Goal: Task Accomplishment & Management: Use online tool/utility

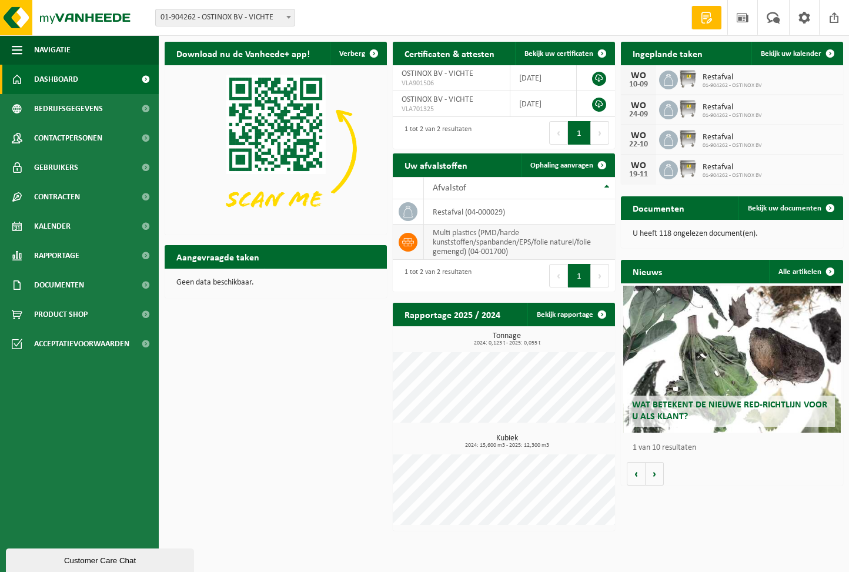
click at [461, 246] on td "multi plastics (PMD/harde kunststoffen/spanbanden/EPS/folie naturel/folie gemen…" at bounding box center [519, 242] width 191 height 35
click at [511, 247] on td "multi plastics (PMD/harde kunststoffen/spanbanden/EPS/folie naturel/folie gemen…" at bounding box center [519, 242] width 191 height 35
click at [478, 245] on td "multi plastics (PMD/harde kunststoffen/spanbanden/EPS/folie naturel/folie gemen…" at bounding box center [519, 242] width 191 height 35
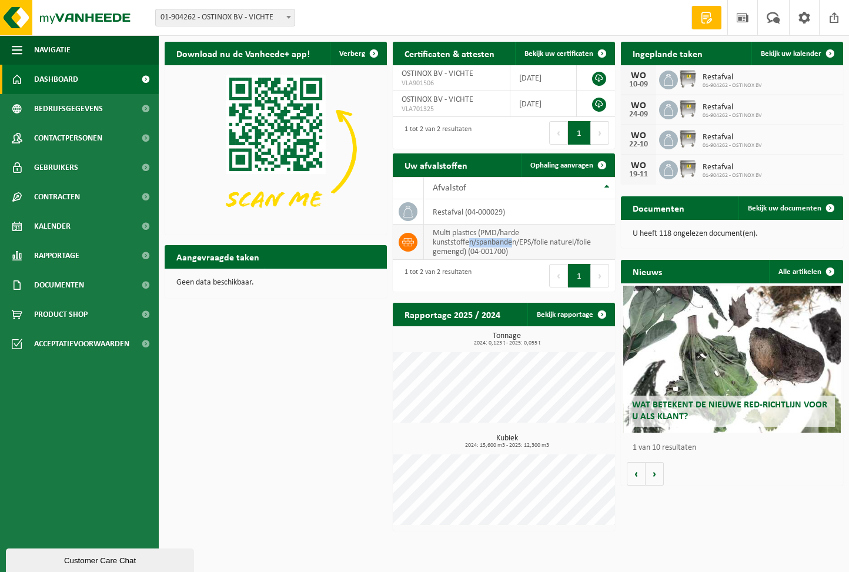
click at [481, 245] on td "multi plastics (PMD/harde kunststoffen/spanbanden/EPS/folie naturel/folie gemen…" at bounding box center [519, 242] width 191 height 35
click at [566, 164] on span "Ophaling aanvragen" at bounding box center [562, 166] width 63 height 8
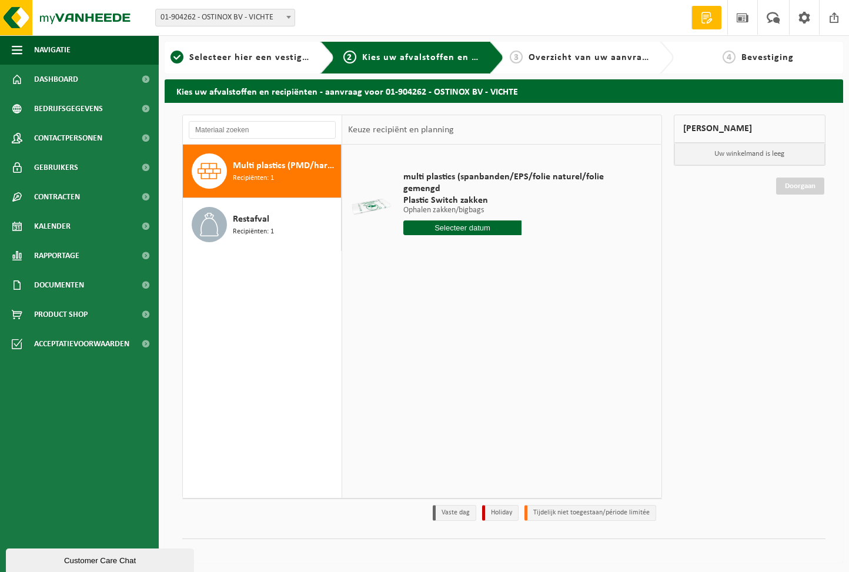
click at [270, 175] on span "Recipiënten: 1" at bounding box center [253, 178] width 41 height 11
click at [456, 221] on input "text" at bounding box center [462, 228] width 119 height 15
click at [455, 321] on div "17" at bounding box center [455, 320] width 21 height 19
type input "Van [DATE]"
click at [561, 242] on span "Aantal" at bounding box center [581, 249] width 119 height 15
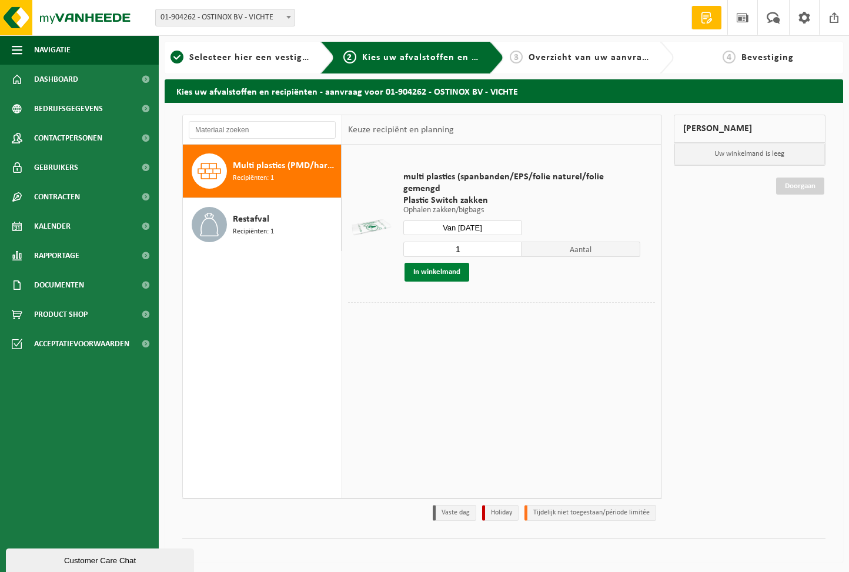
click at [451, 263] on button "In winkelmand" at bounding box center [437, 272] width 65 height 19
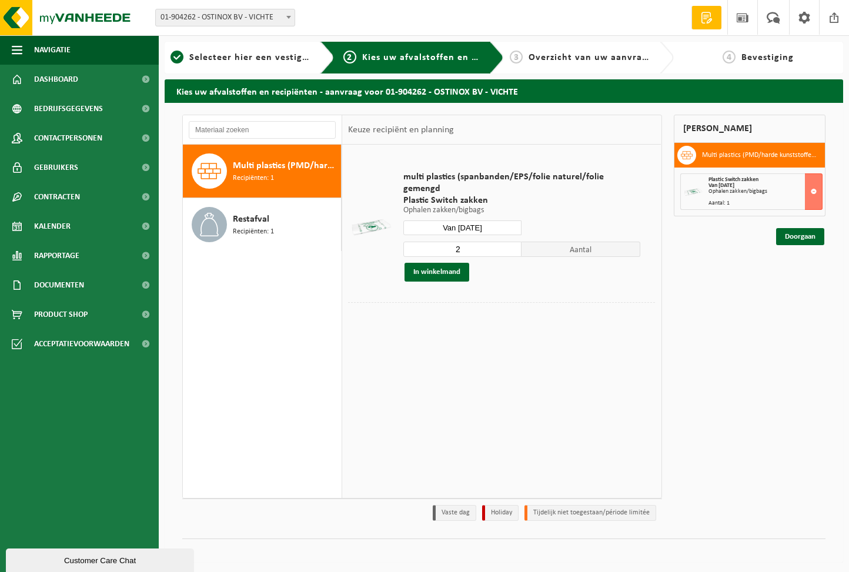
click at [512, 242] on input "2" at bounding box center [462, 249] width 119 height 15
click at [512, 242] on input "3" at bounding box center [462, 249] width 119 height 15
click at [512, 242] on input "4" at bounding box center [462, 249] width 119 height 15
click at [512, 242] on input "5" at bounding box center [462, 249] width 119 height 15
click at [512, 242] on input "6" at bounding box center [462, 249] width 119 height 15
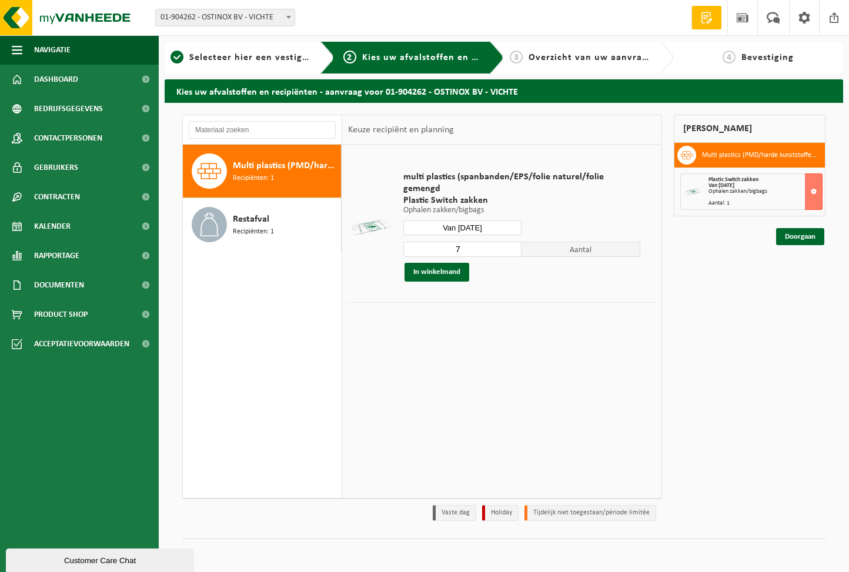
click at [512, 242] on input "7" at bounding box center [462, 249] width 119 height 15
click at [512, 242] on input "8" at bounding box center [462, 249] width 119 height 15
click at [812, 191] on button at bounding box center [814, 192] width 18 height 36
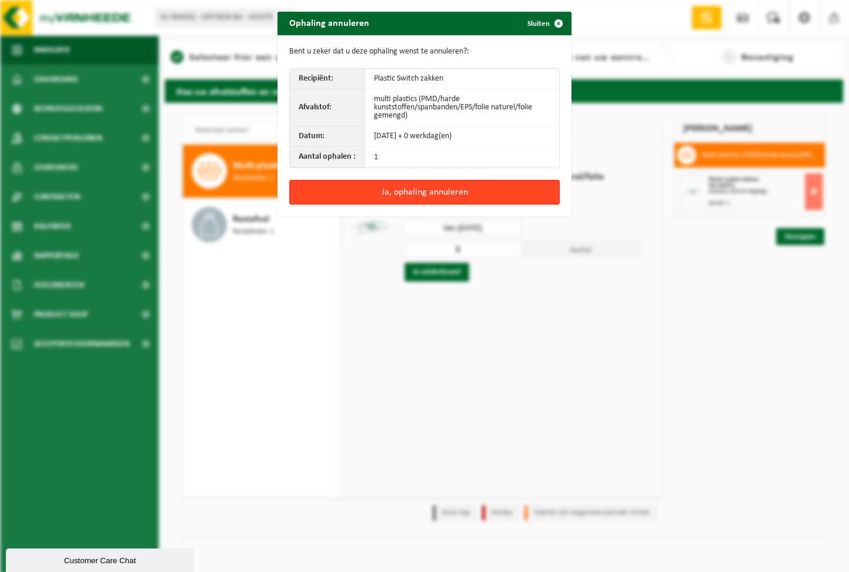
click at [466, 191] on button "Ja, ophaling annuleren" at bounding box center [424, 192] width 271 height 25
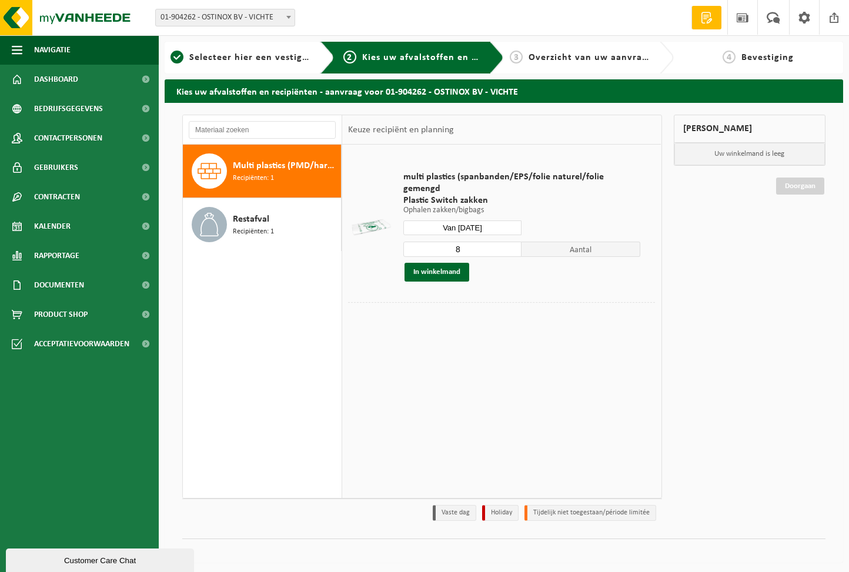
type input "7"
click at [512, 242] on input "7" at bounding box center [462, 249] width 119 height 15
click at [445, 263] on button "In winkelmand" at bounding box center [437, 272] width 65 height 19
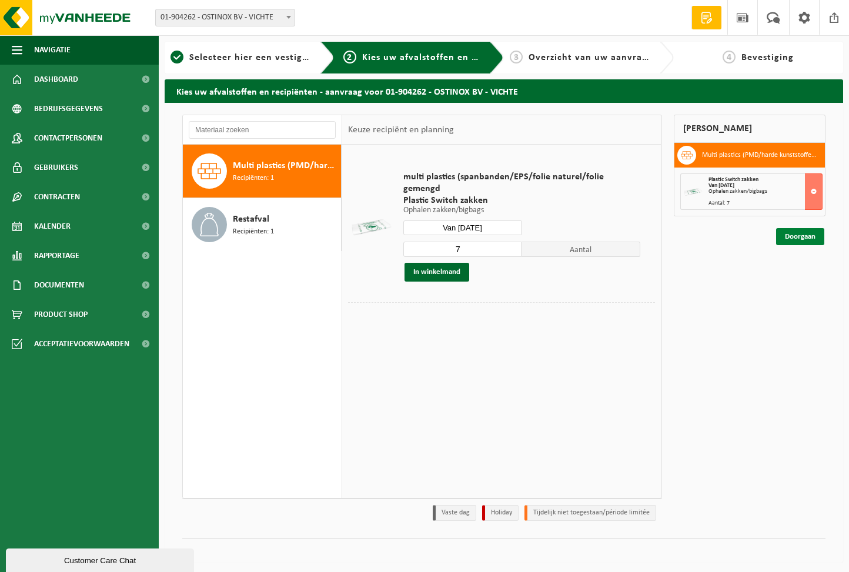
click at [796, 235] on link "Doorgaan" at bounding box center [800, 236] width 48 height 17
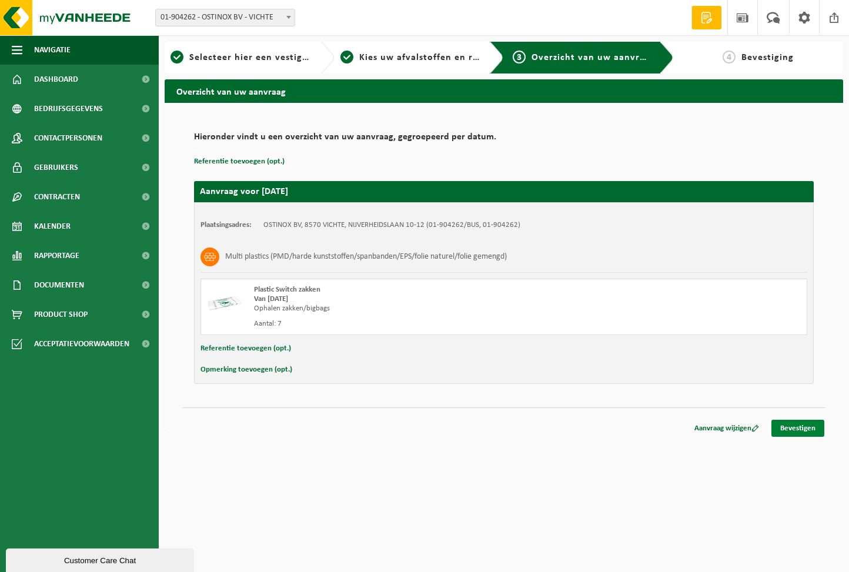
click at [799, 426] on link "Bevestigen" at bounding box center [798, 428] width 53 height 17
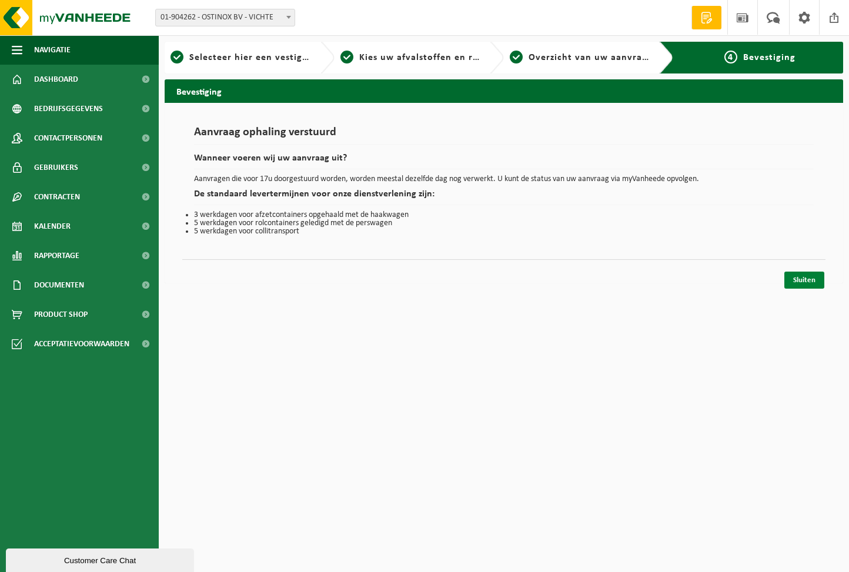
click at [809, 281] on link "Sluiten" at bounding box center [805, 280] width 40 height 17
